Goal: Task Accomplishment & Management: Manage account settings

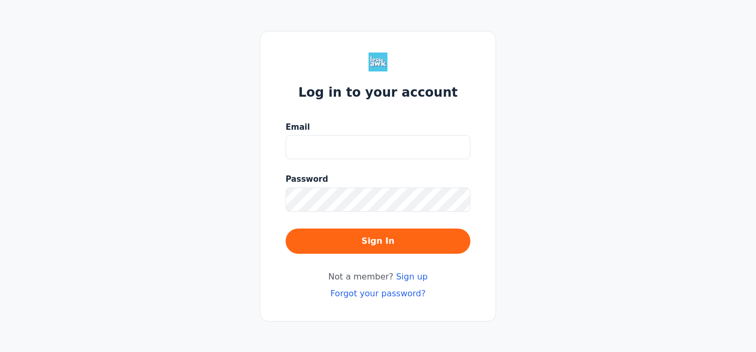
click at [373, 143] on input "Email" at bounding box center [378, 147] width 185 height 24
type input "jenruys@gmail.com"
click at [378, 289] on link "Forgot your password?" at bounding box center [378, 293] width 96 height 10
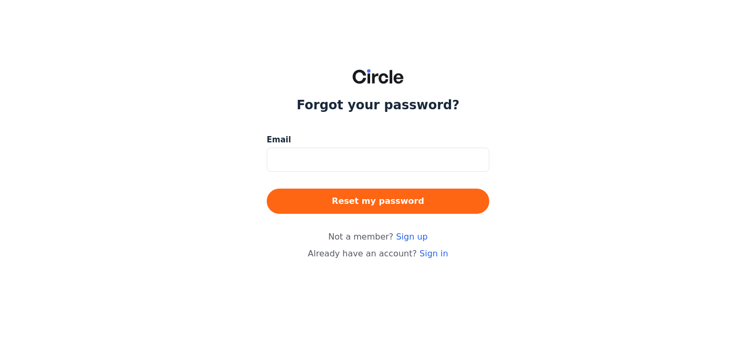
click at [347, 159] on input at bounding box center [378, 160] width 223 height 24
type input "jenruys@gmail.com"
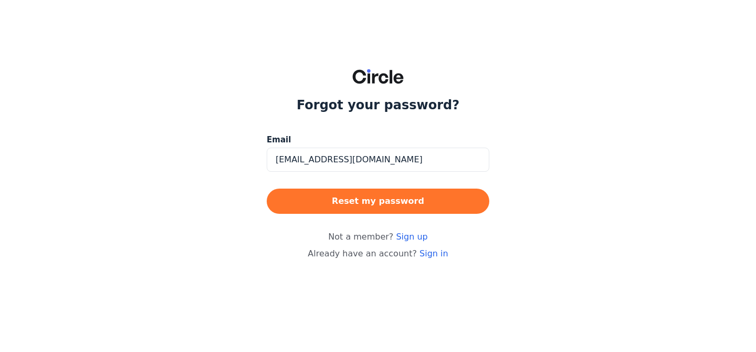
click at [348, 204] on button "Reset my password" at bounding box center [378, 200] width 223 height 25
